Goal: Find specific page/section: Find specific page/section

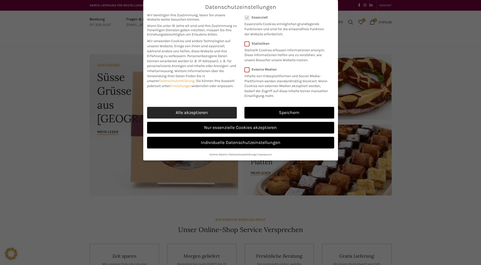
click at [195, 113] on link "Alle akzeptieren" at bounding box center [192, 113] width 90 height 12
checkbox input "true"
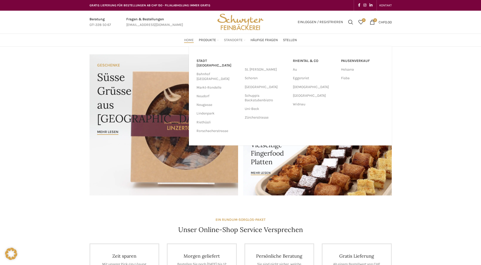
click at [231, 42] on span "Standorte" at bounding box center [233, 40] width 19 height 5
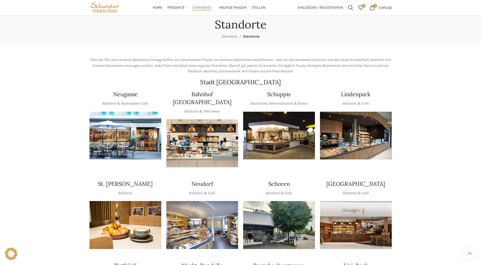
scroll to position [25, 0]
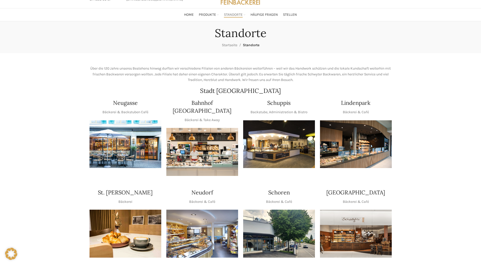
click at [355, 140] on img "1 / 1" at bounding box center [356, 144] width 72 height 48
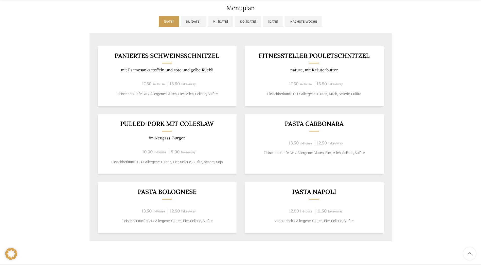
scroll to position [304, 0]
